Goal: Check status: Check status

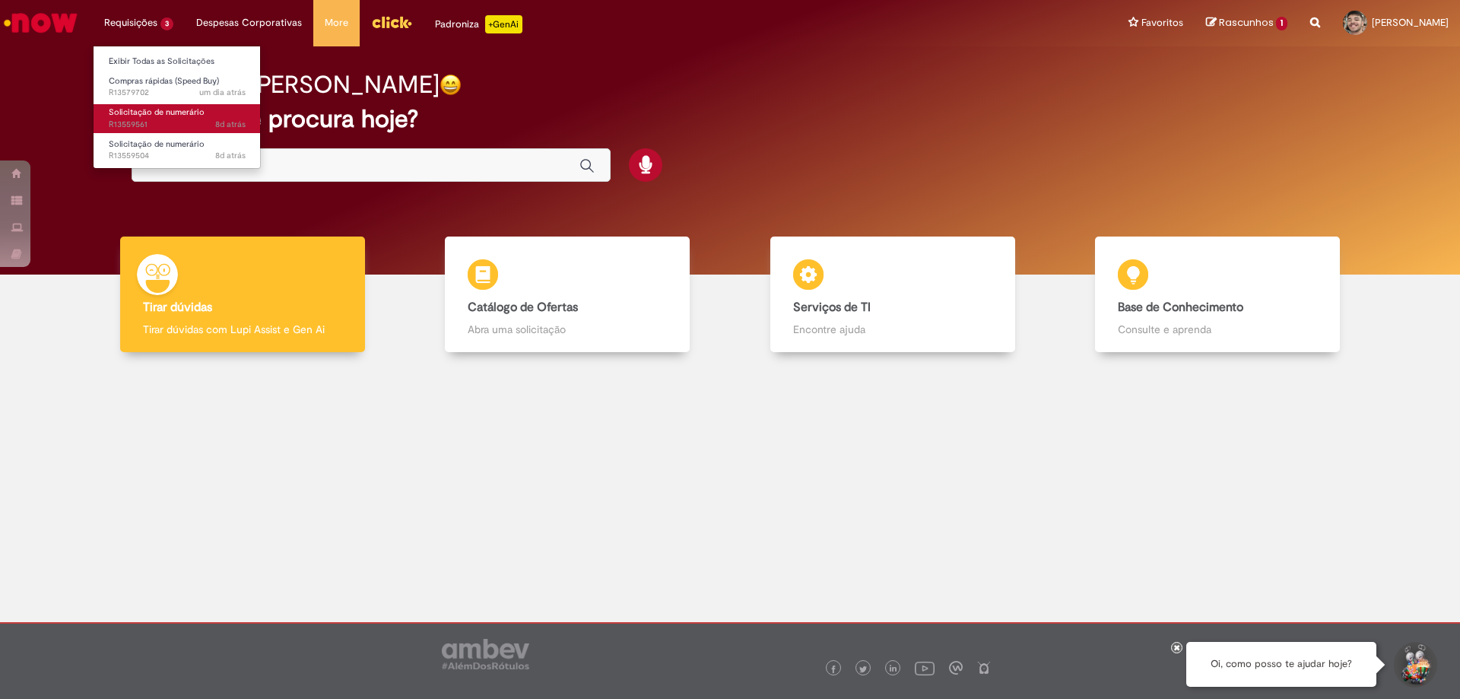
click at [167, 111] on span "Solicitação de numerário" at bounding box center [157, 111] width 96 height 11
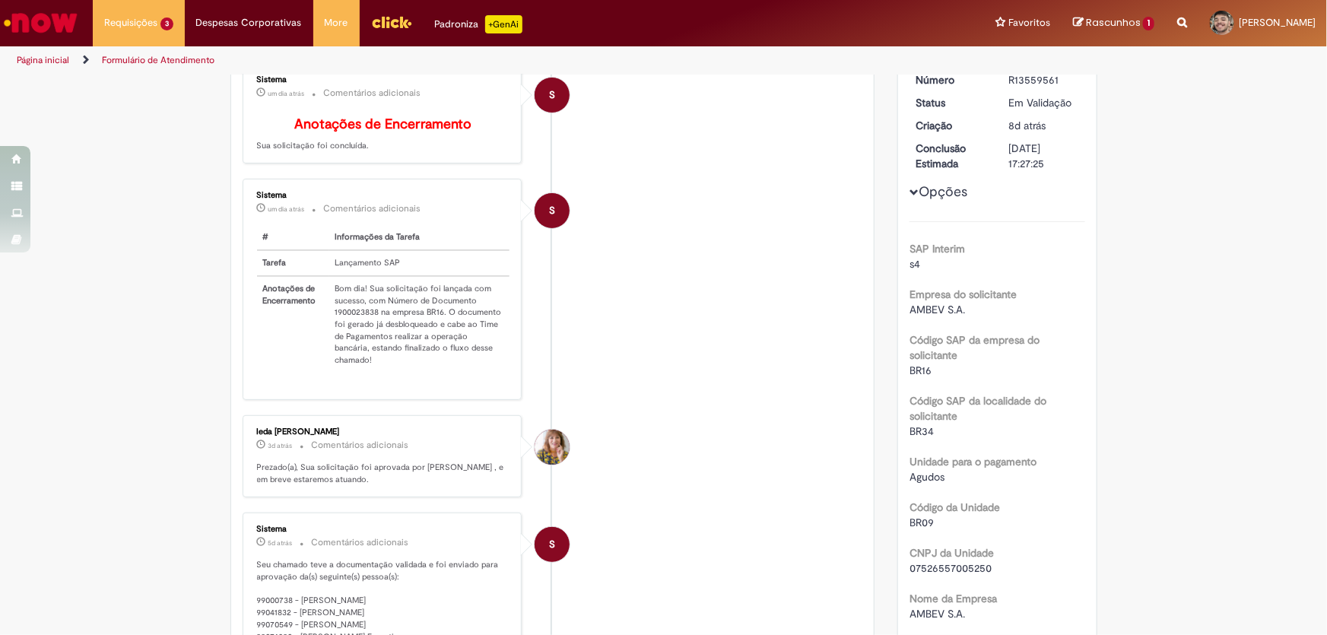
scroll to position [163, 0]
click at [353, 321] on td "Bom dia! Sua solicitação foi lançada com sucesso, com Número de Documento 19000…" at bounding box center [419, 324] width 181 height 97
copy td "1900023838"
click at [555, 257] on div "S" at bounding box center [552, 346] width 38 height 310
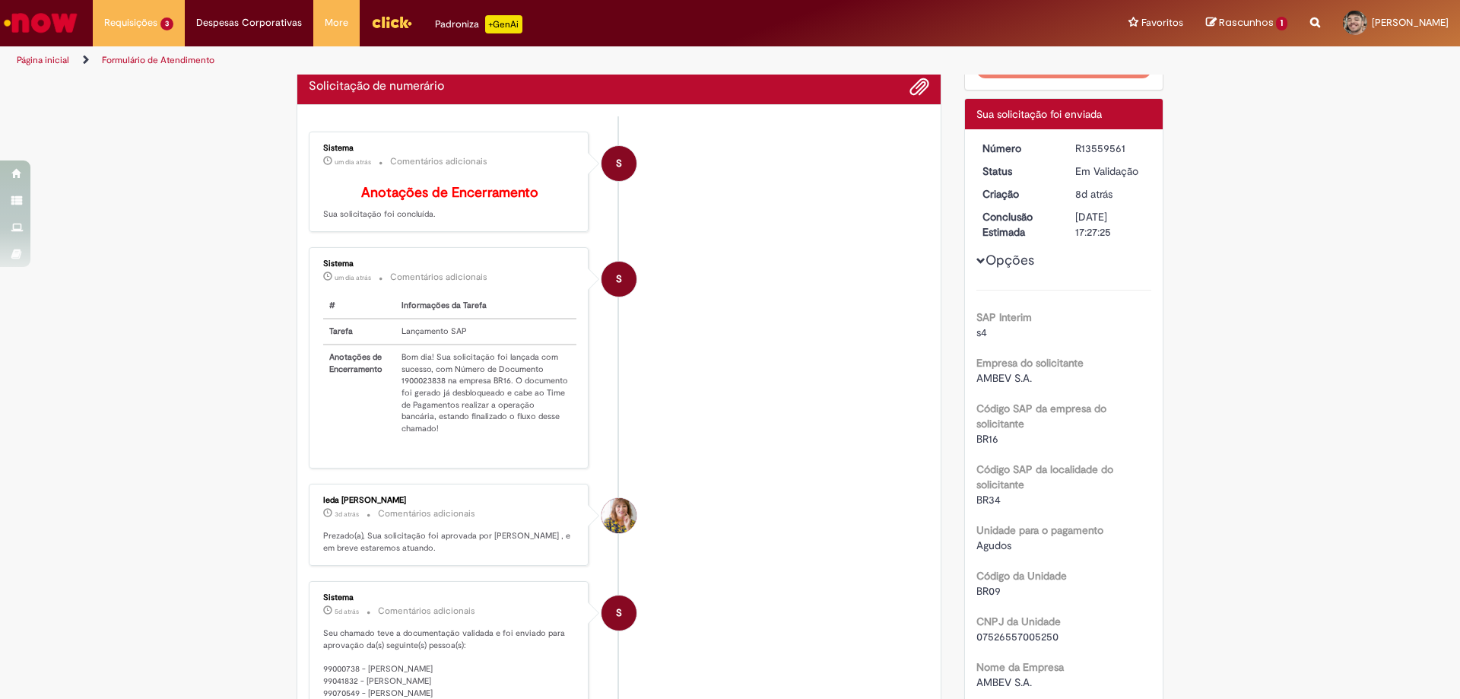
scroll to position [0, 0]
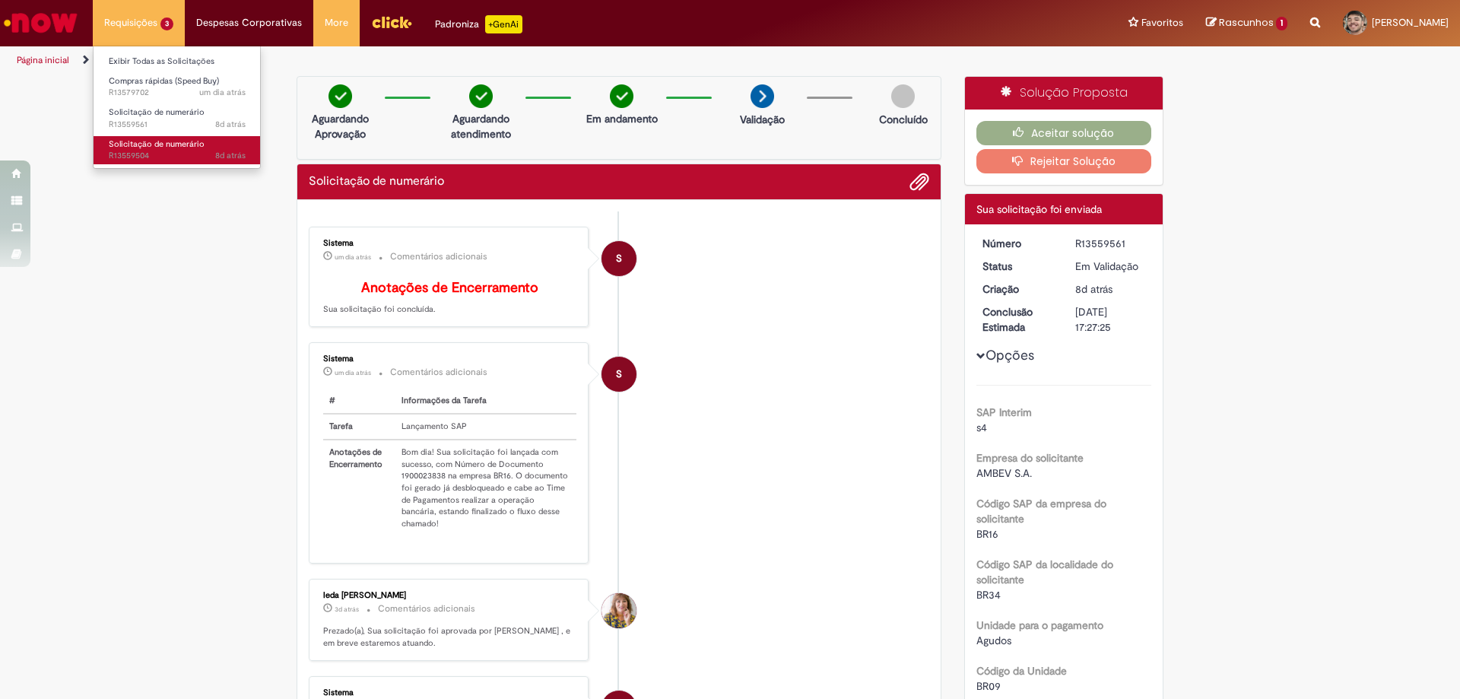
click at [176, 152] on span "8d atrás 8 dias atrás R13559504" at bounding box center [177, 156] width 137 height 12
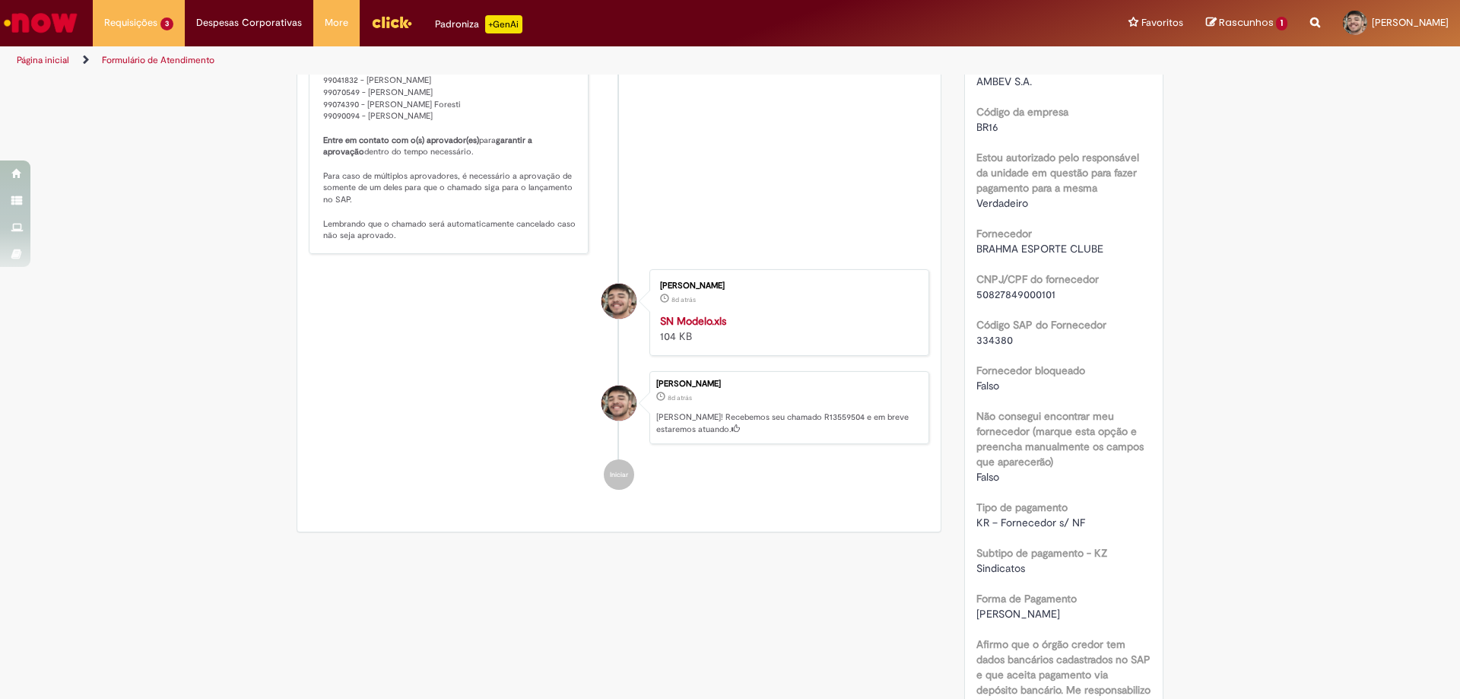
scroll to position [696, 0]
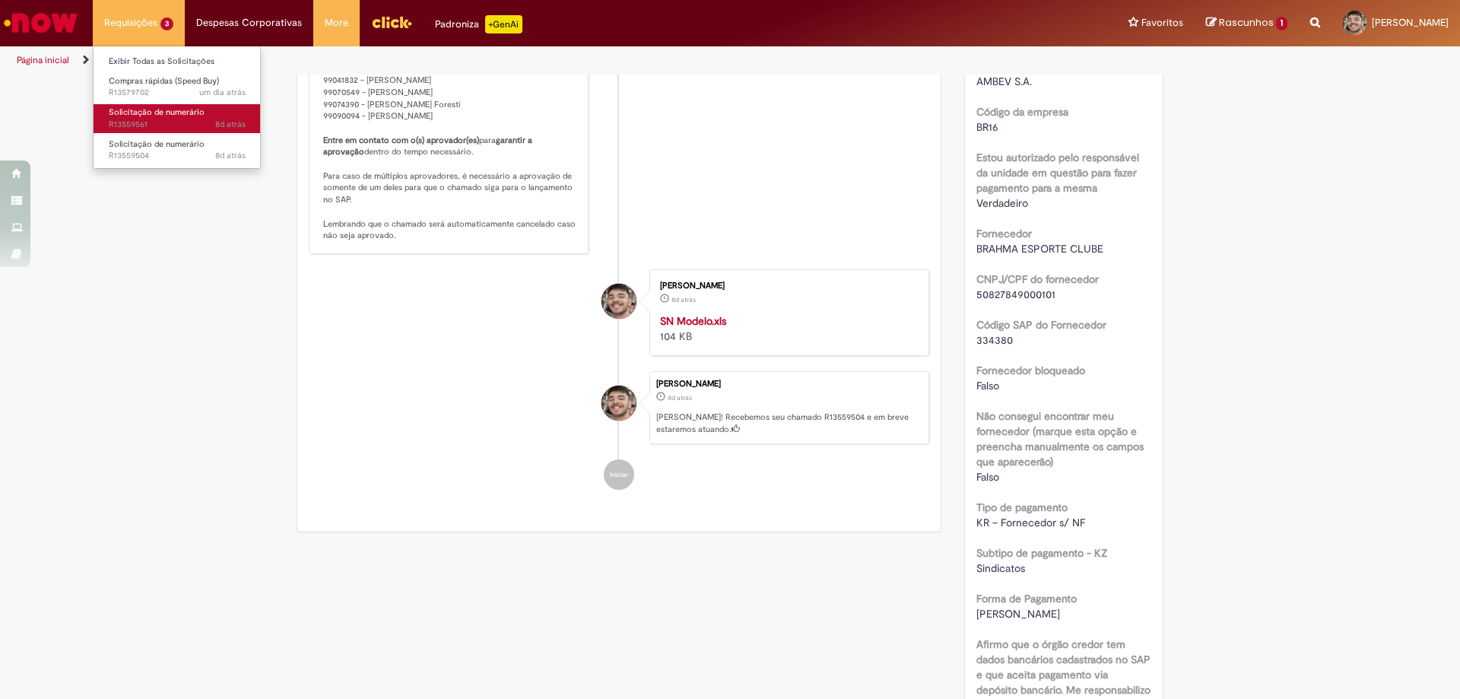
click at [168, 121] on span "8d atrás 8 dias atrás R13559561" at bounding box center [177, 125] width 137 height 12
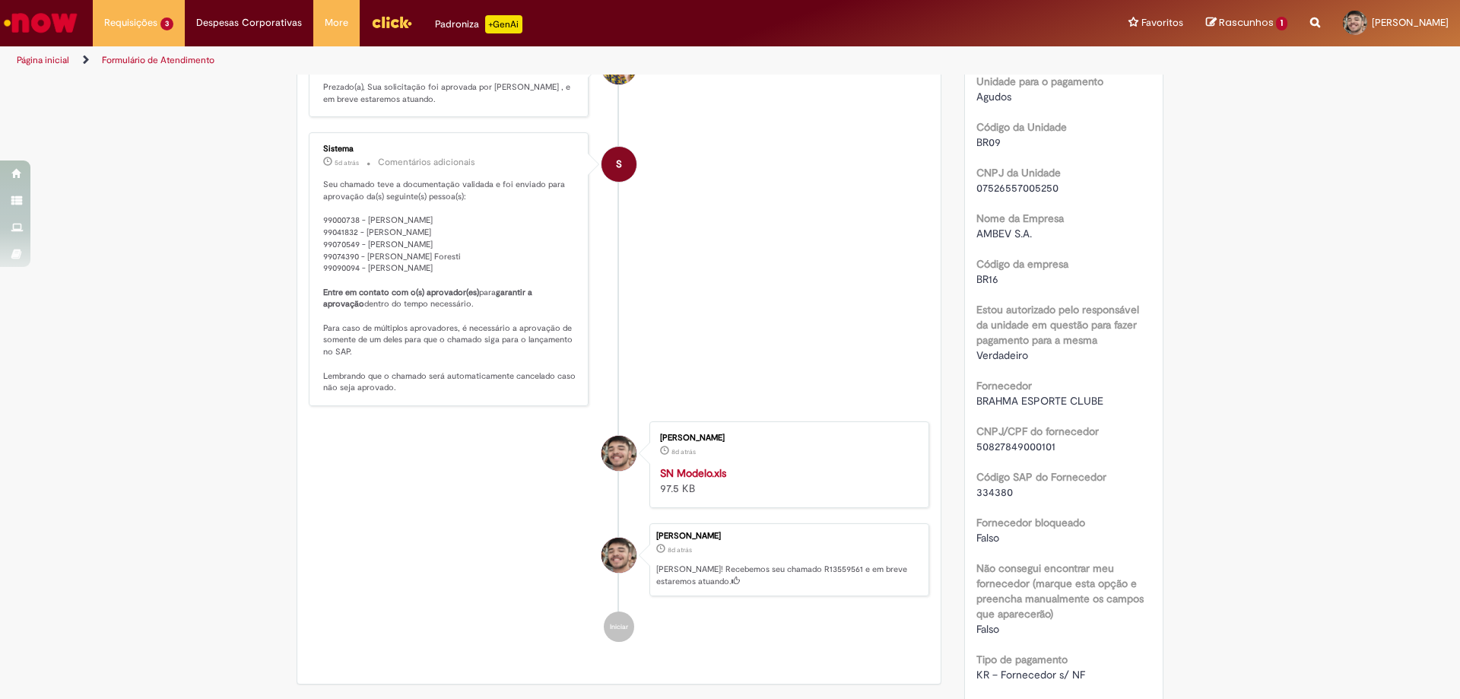
scroll to position [392, 0]
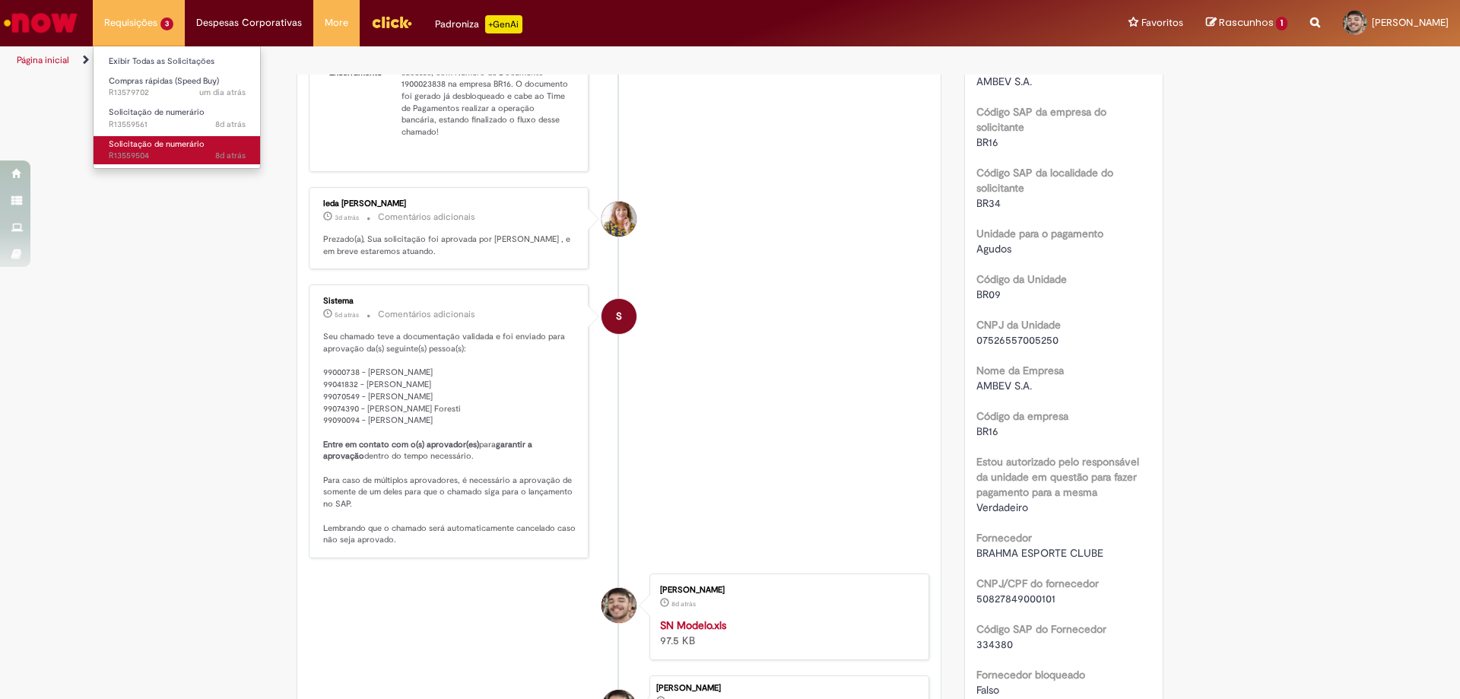
click at [168, 156] on span "8d atrás 8 dias atrás R13559504" at bounding box center [177, 156] width 137 height 12
click at [150, 151] on span "8d atrás 8 dias atrás R13559504" at bounding box center [177, 156] width 137 height 12
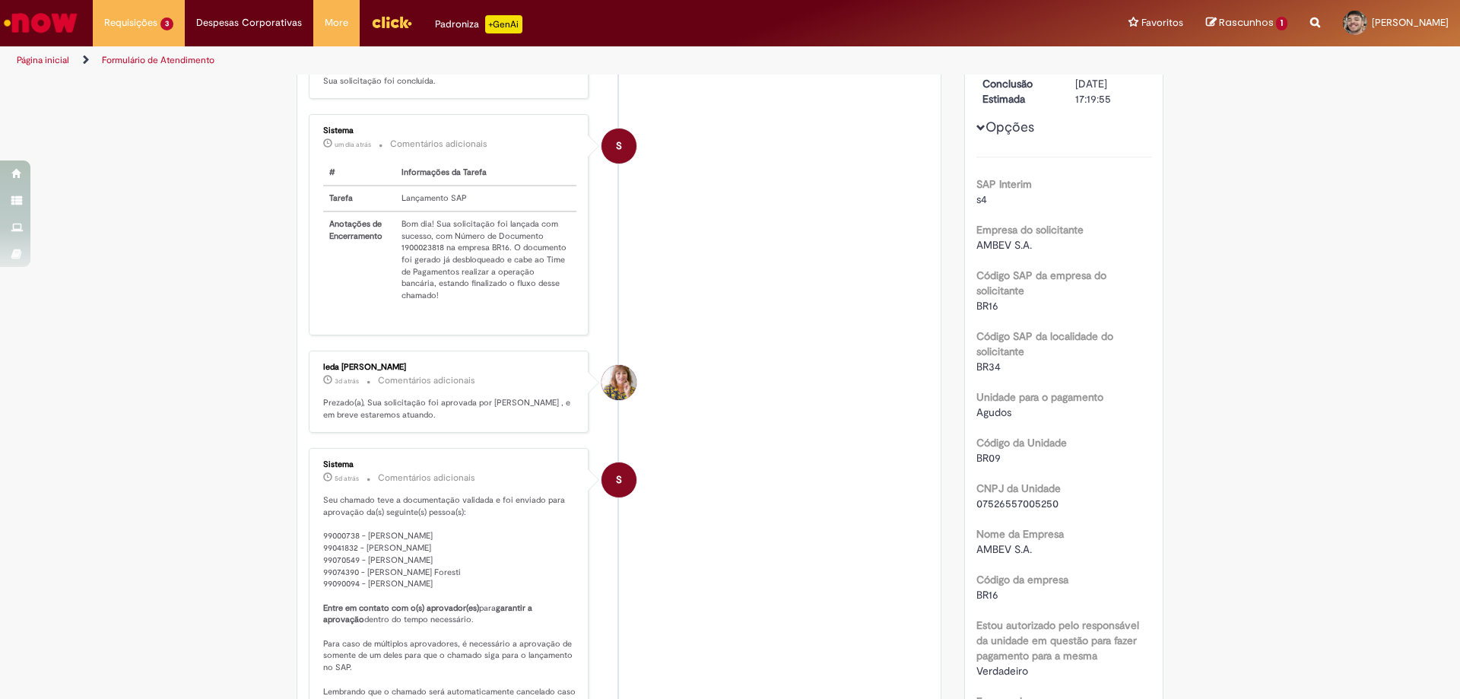
scroll to position [76, 0]
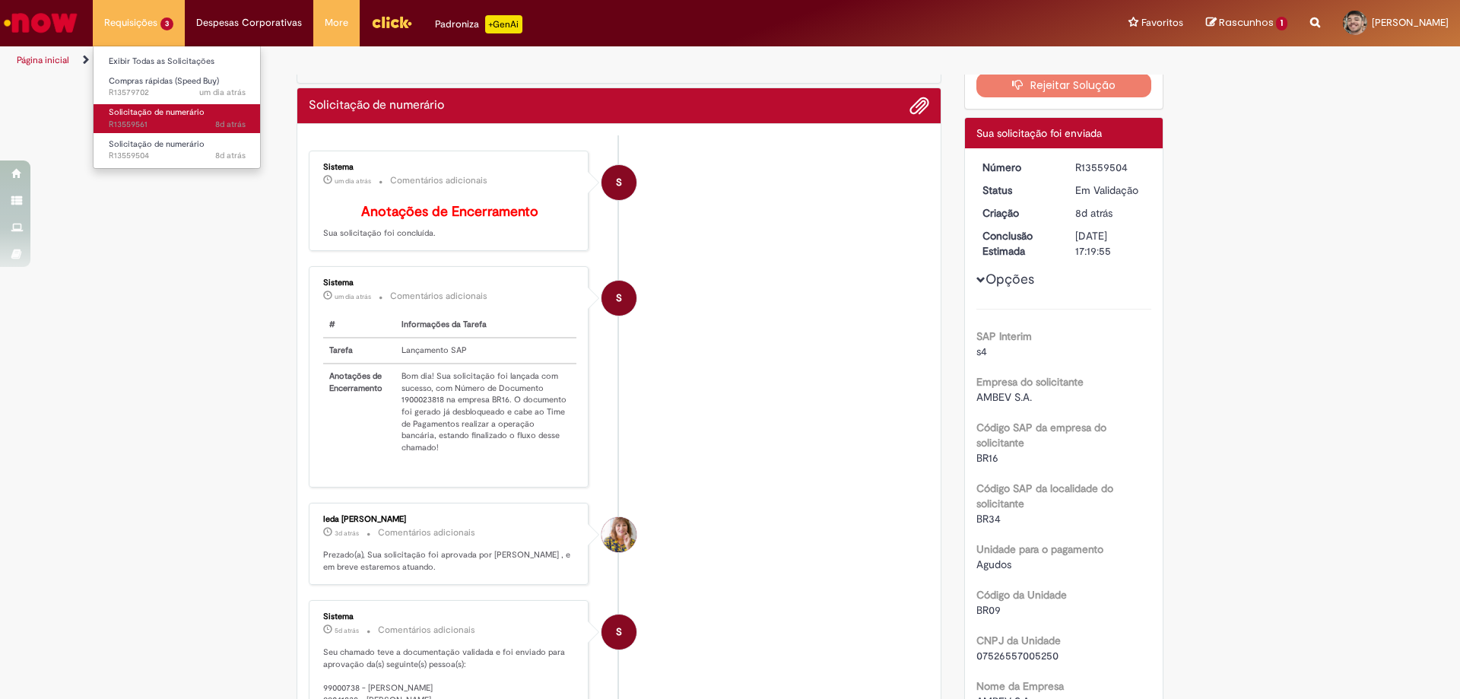
click at [164, 116] on span "Solicitação de numerário" at bounding box center [157, 111] width 96 height 11
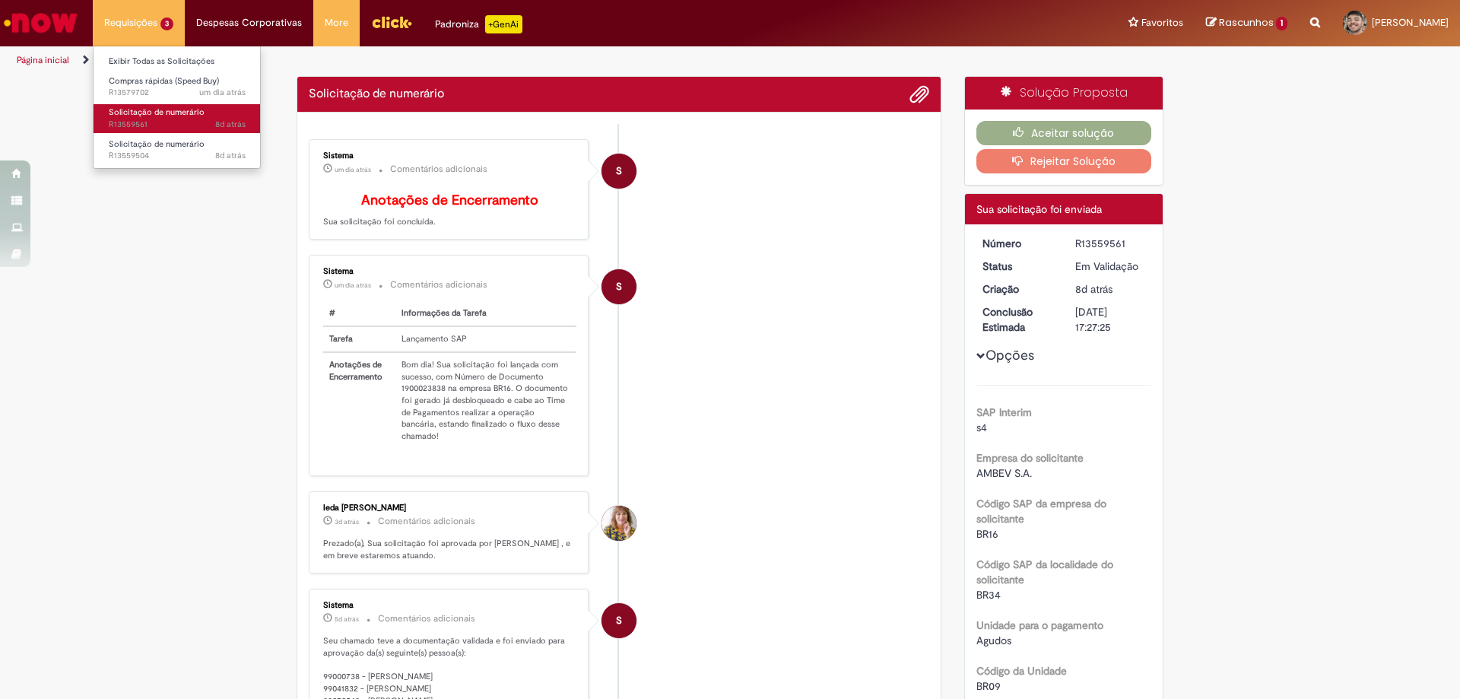
click at [178, 121] on span "8d atrás 8 dias atrás R13559561" at bounding box center [177, 125] width 137 height 12
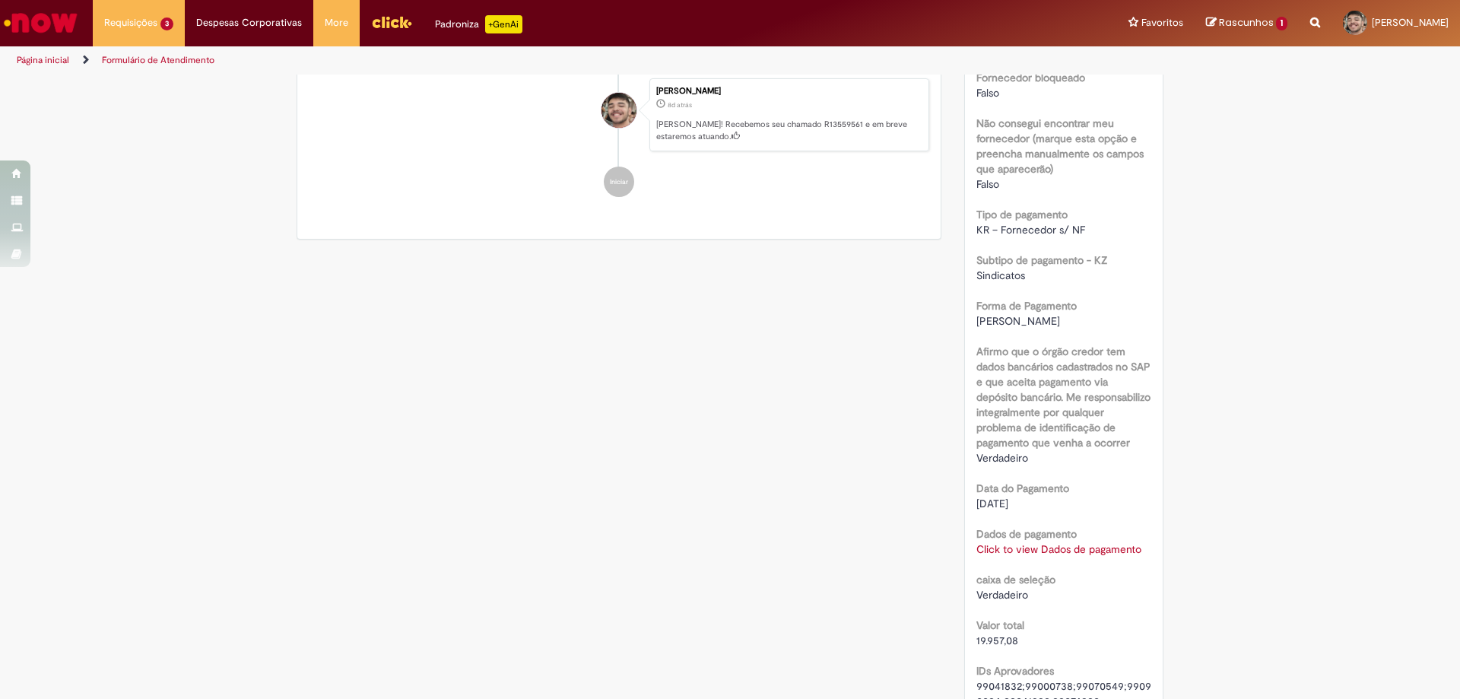
scroll to position [1065, 0]
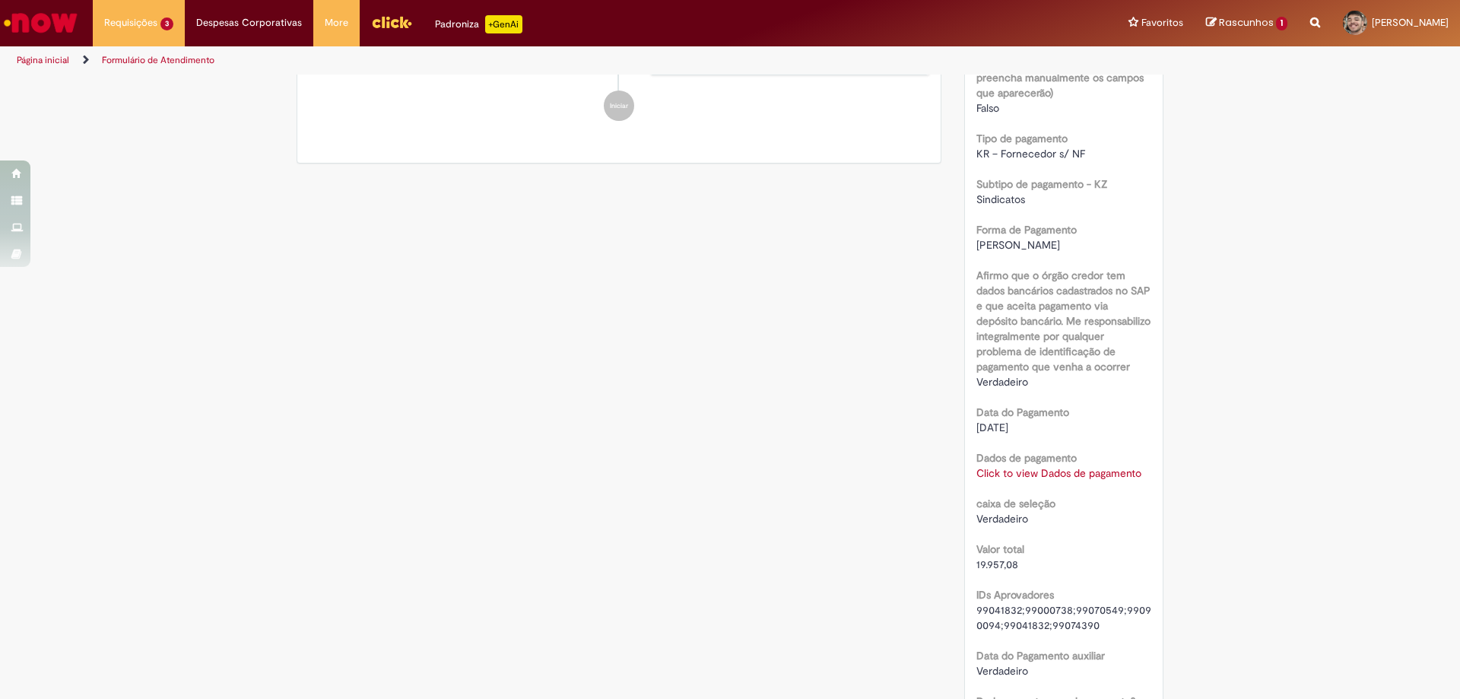
click at [1087, 471] on link "Click to view Dados de pagamento" at bounding box center [1058, 473] width 165 height 14
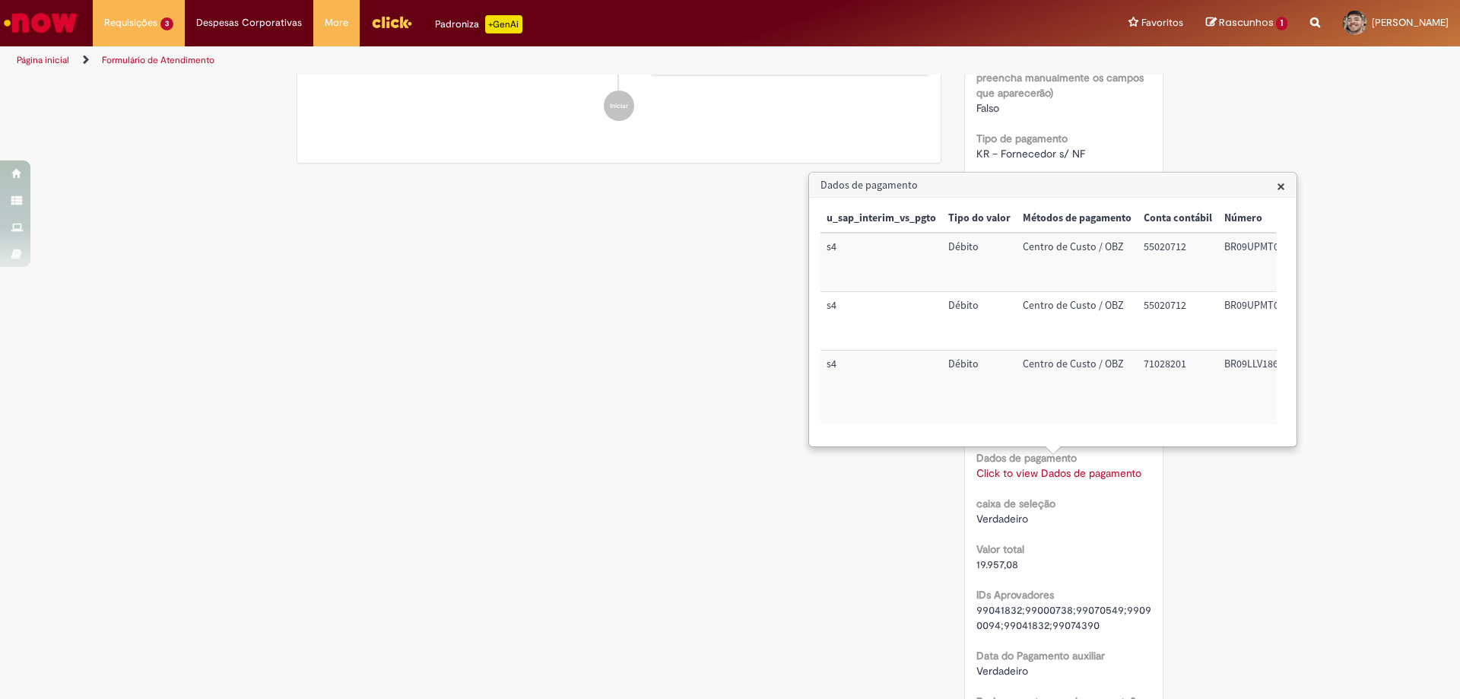
click at [1280, 186] on span "×" at bounding box center [1281, 186] width 8 height 21
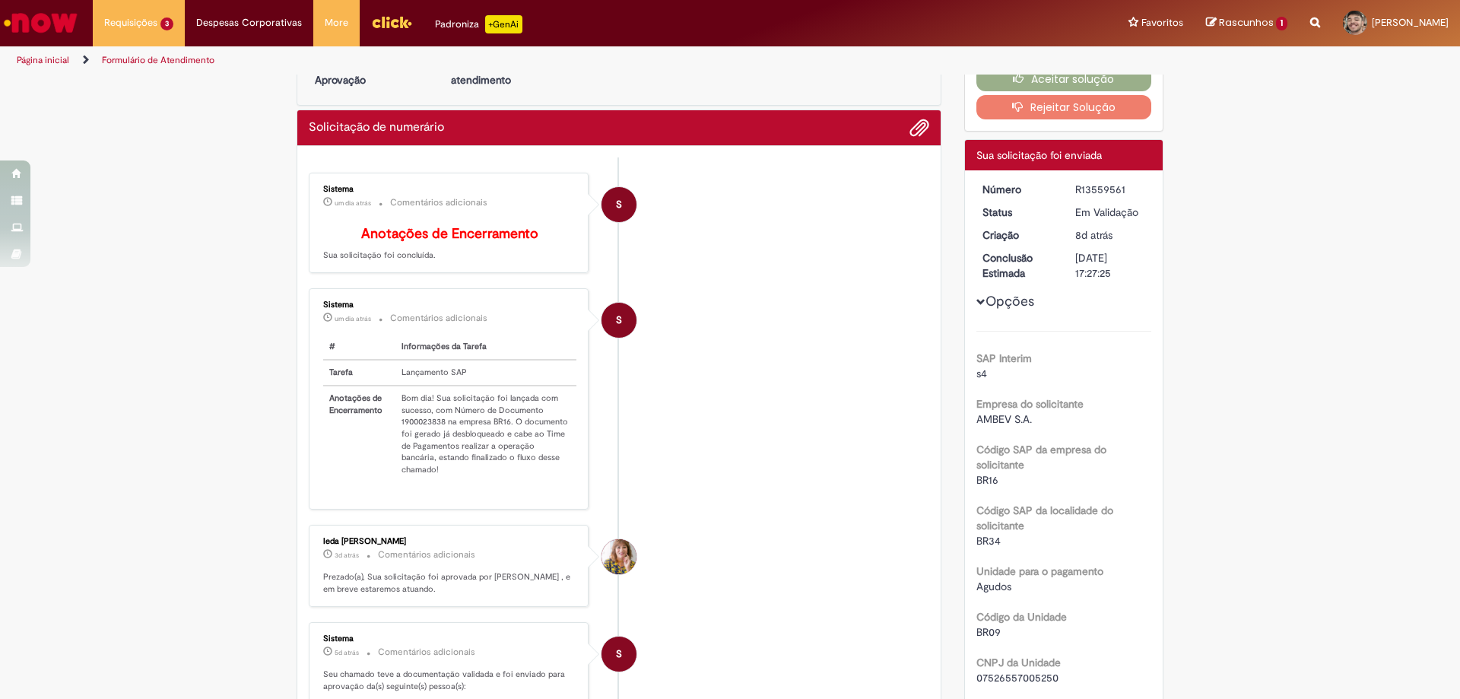
scroll to position [0, 0]
